Goal: Transaction & Acquisition: Purchase product/service

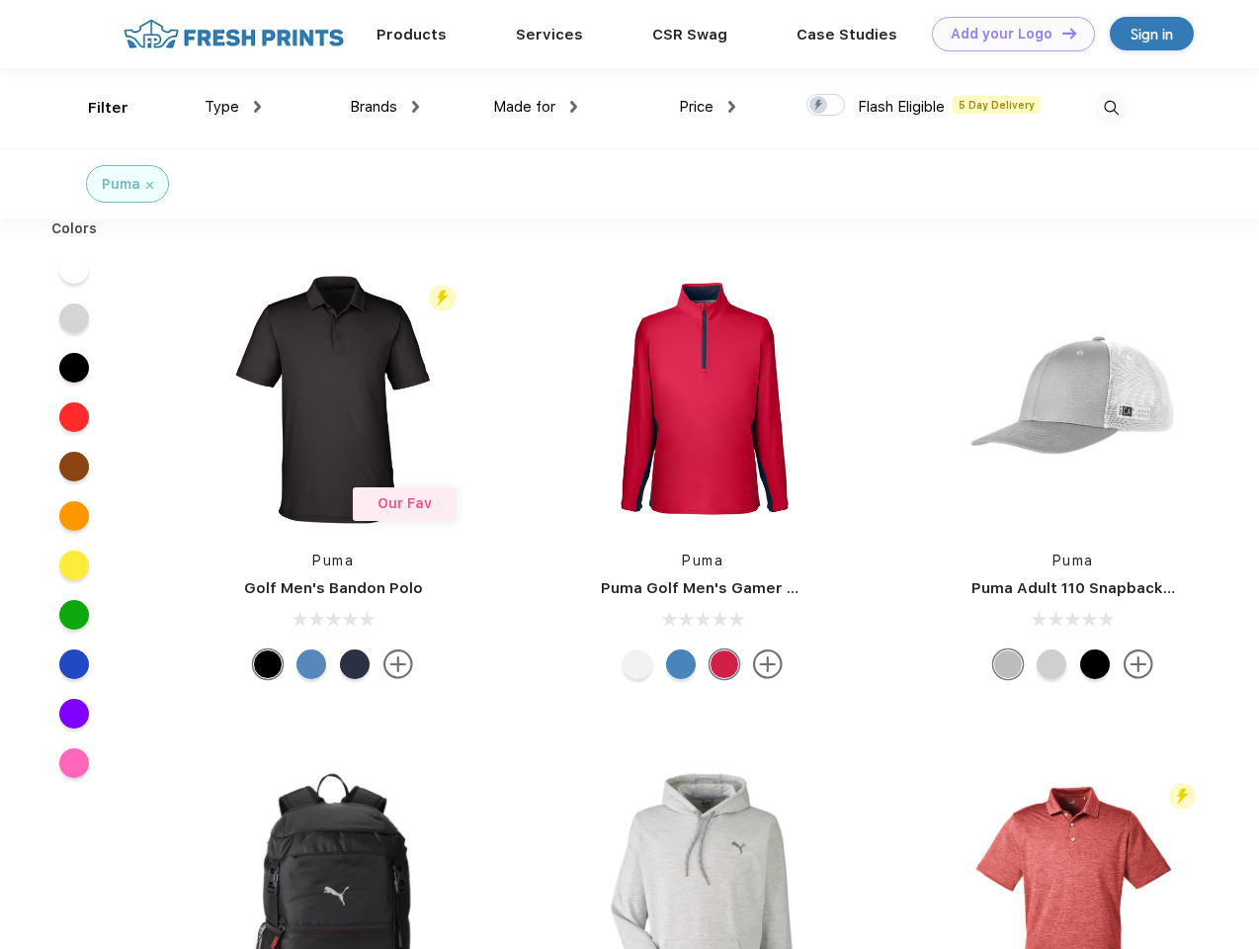
click at [1006, 34] on link "Add your Logo Design Tool" at bounding box center [1013, 34] width 163 height 35
click at [0, 0] on div "Design Tool" at bounding box center [0, 0] width 0 height 0
click at [1061, 33] on link "Add your Logo Design Tool" at bounding box center [1013, 34] width 163 height 35
click at [95, 108] on div "Filter" at bounding box center [108, 108] width 41 height 23
click at [233, 107] on span "Type" at bounding box center [222, 107] width 35 height 18
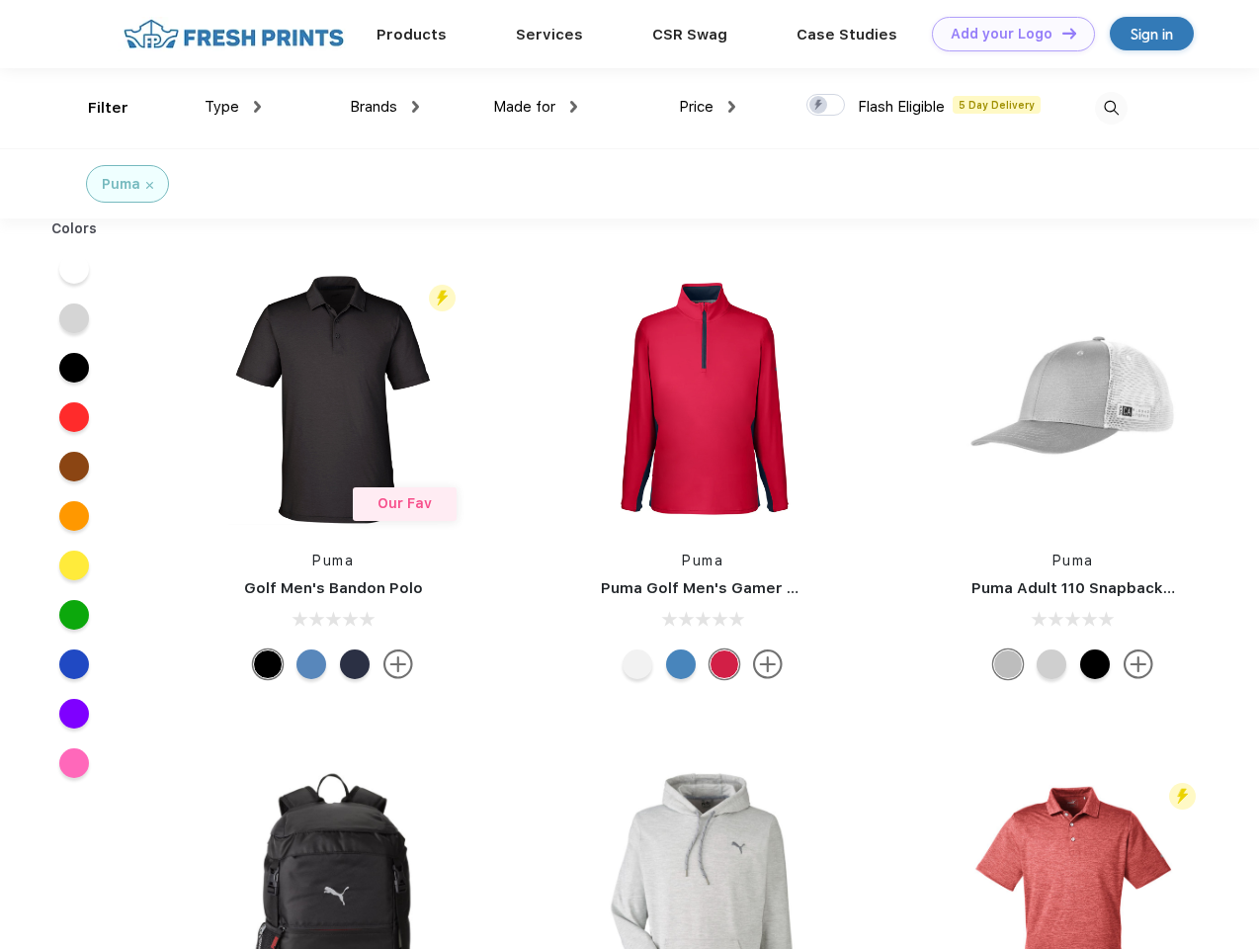
click at [385, 107] on span "Brands" at bounding box center [373, 107] width 47 height 18
click at [536, 107] on span "Made for" at bounding box center [524, 107] width 62 height 18
click at [708, 107] on span "Price" at bounding box center [696, 107] width 35 height 18
click at [826, 106] on div at bounding box center [826, 105] width 39 height 22
click at [819, 106] on input "checkbox" at bounding box center [813, 99] width 13 height 13
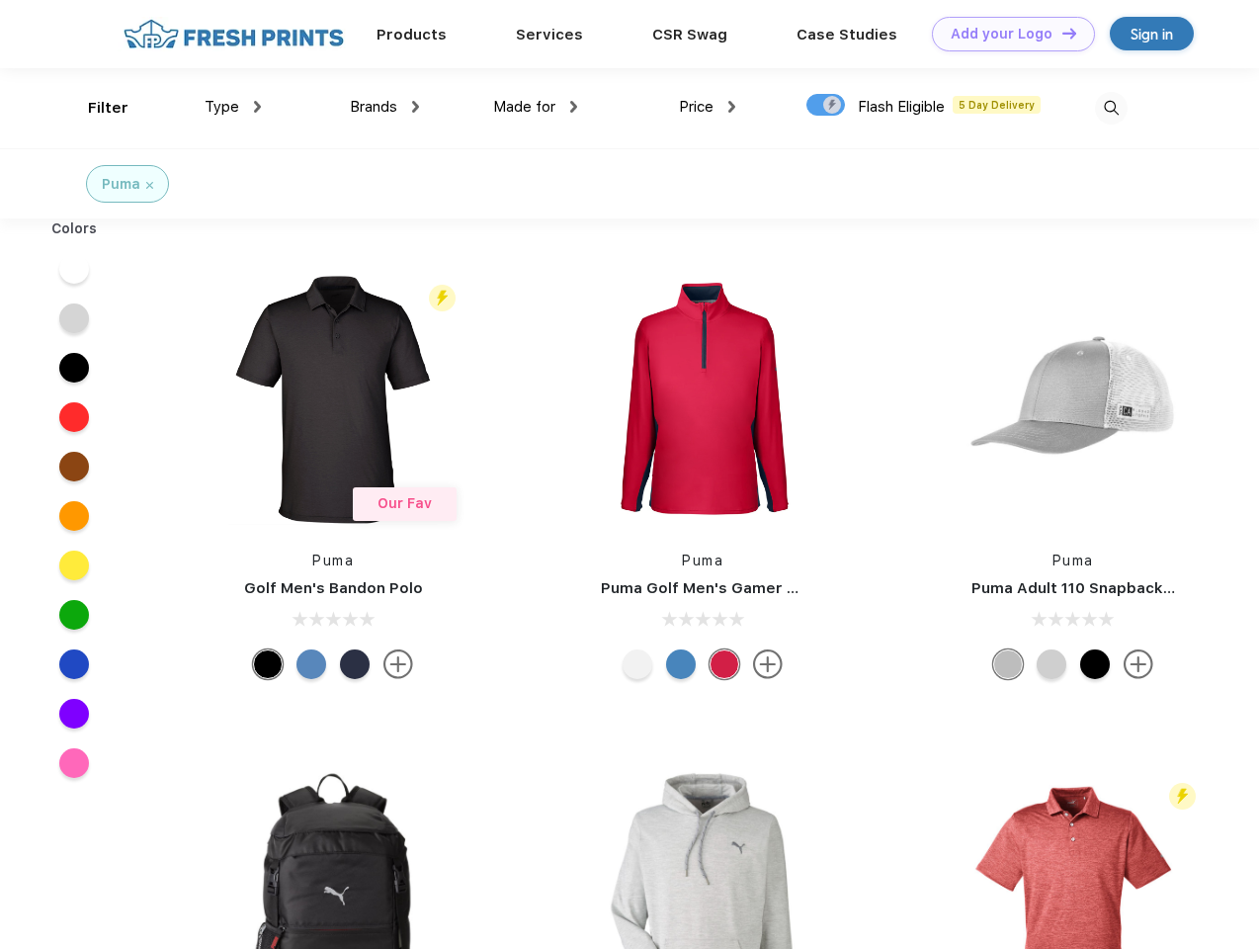
click at [1111, 108] on img at bounding box center [1111, 108] width 33 height 33
